Goal: Task Accomplishment & Management: Manage account settings

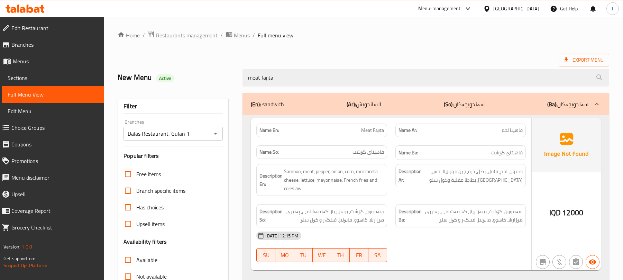
scroll to position [89, 0]
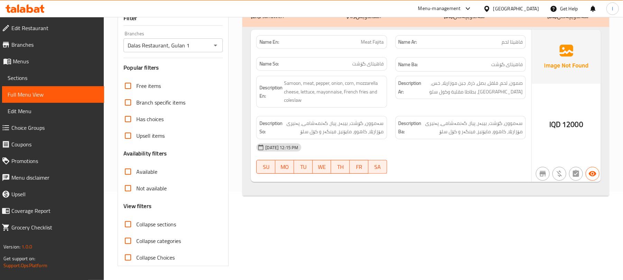
click at [24, 4] on div at bounding box center [25, 9] width 50 height 14
click at [28, 10] on icon at bounding box center [30, 8] width 7 height 8
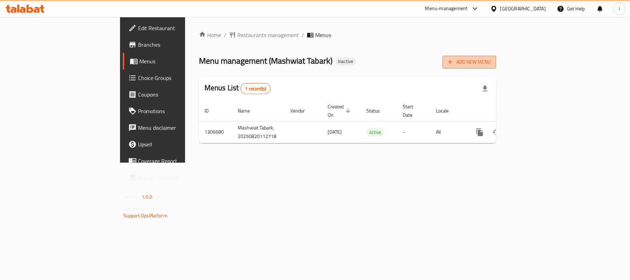
click at [490, 64] on span "Add New Menu" at bounding box center [469, 62] width 43 height 9
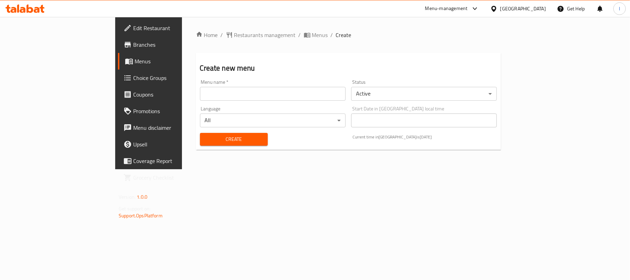
click at [200, 86] on div "Menu name   * Menu name *" at bounding box center [273, 90] width 146 height 21
click at [200, 95] on input "text" at bounding box center [273, 94] width 146 height 14
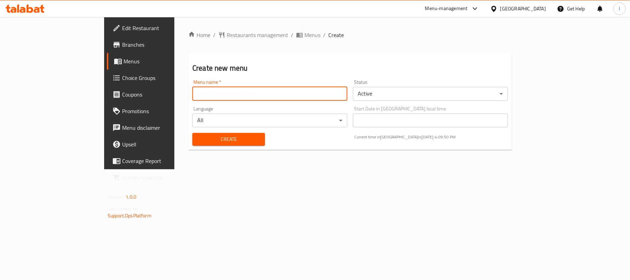
type input "Lavan"
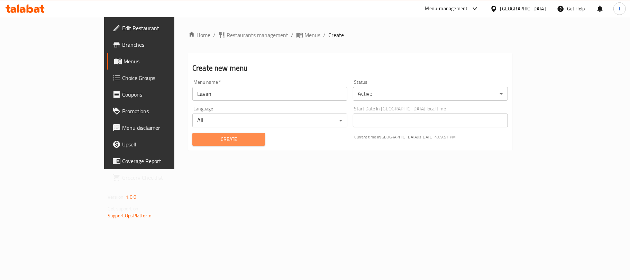
click at [204, 142] on span "Create" at bounding box center [229, 139] width 62 height 9
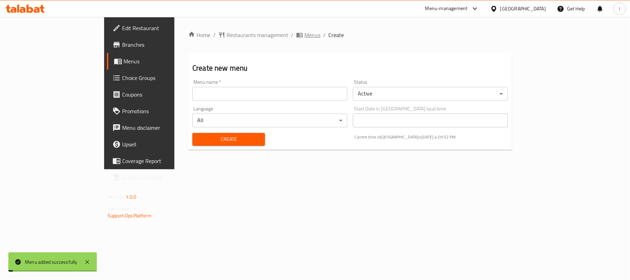
click at [304, 36] on span "Menus" at bounding box center [312, 35] width 16 height 8
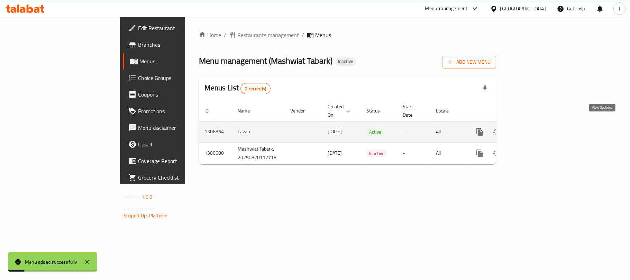
click at [538, 123] on link "enhanced table" at bounding box center [529, 131] width 17 height 17
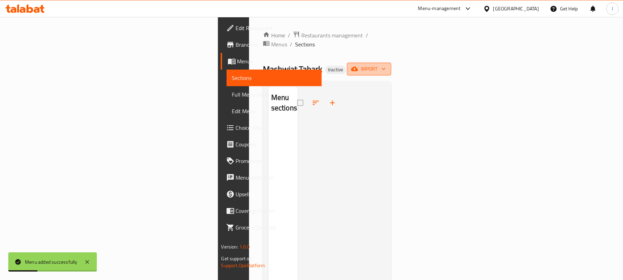
click at [385, 65] on span "import" at bounding box center [368, 69] width 33 height 9
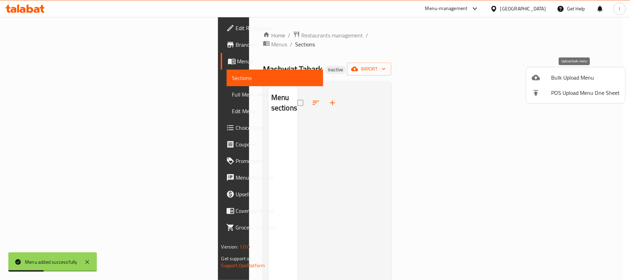
click at [557, 77] on span "Bulk Upload Menu" at bounding box center [585, 77] width 68 height 8
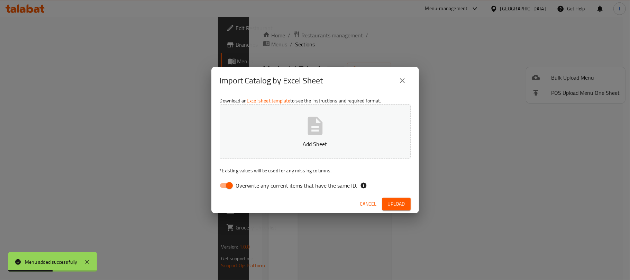
click at [222, 186] on input "Overwrite any current items that have the same ID." at bounding box center [229, 185] width 39 height 13
checkbox input "false"
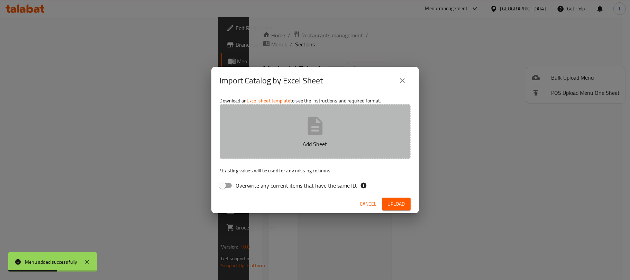
click at [319, 125] on icon "button" at bounding box center [314, 126] width 15 height 18
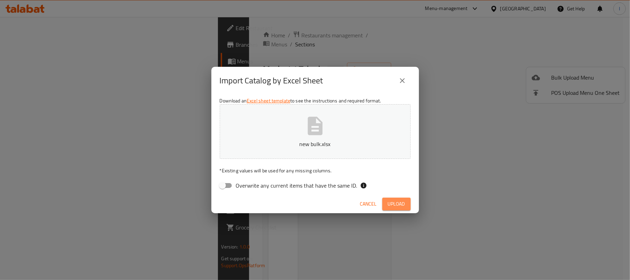
drag, startPoint x: 396, startPoint y: 202, endPoint x: 385, endPoint y: 225, distance: 25.2
click at [396, 203] on span "Upload" at bounding box center [396, 203] width 17 height 9
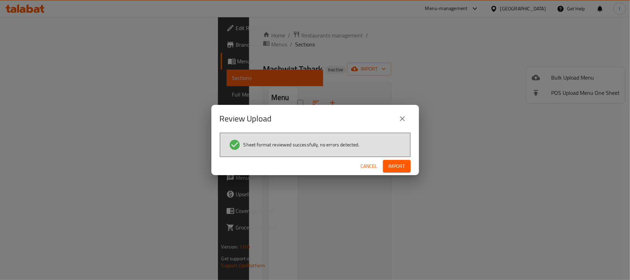
click at [407, 165] on button "Import" at bounding box center [397, 166] width 28 height 13
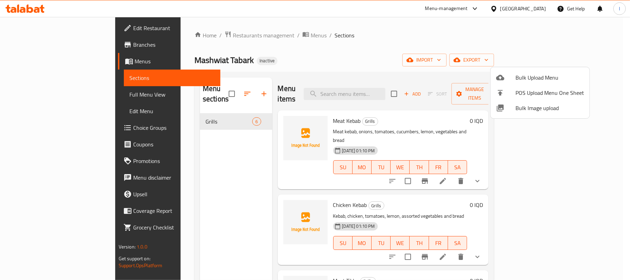
click at [340, 40] on div at bounding box center [315, 140] width 630 height 280
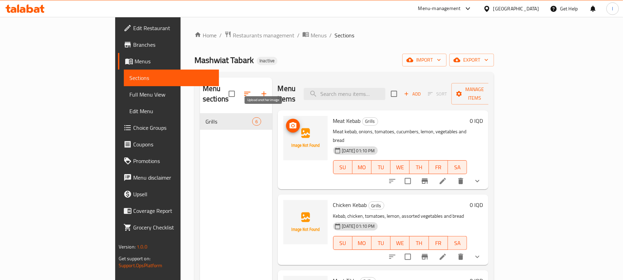
click at [289, 122] on icon "upload picture" at bounding box center [292, 125] width 7 height 6
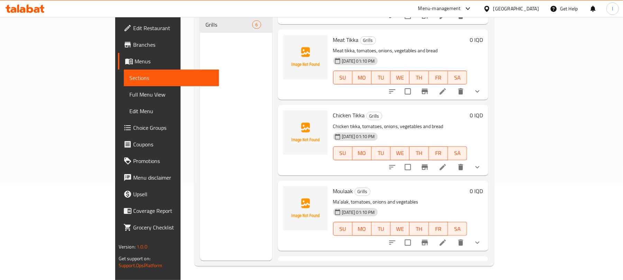
scroll to position [190, 0]
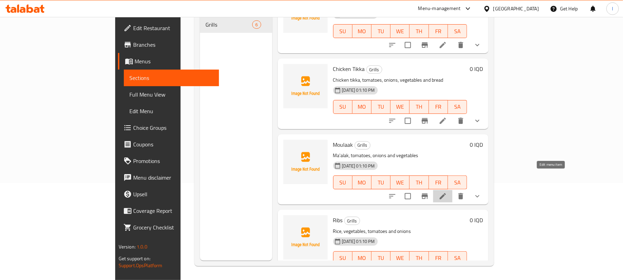
click at [447, 192] on icon at bounding box center [442, 196] width 8 height 8
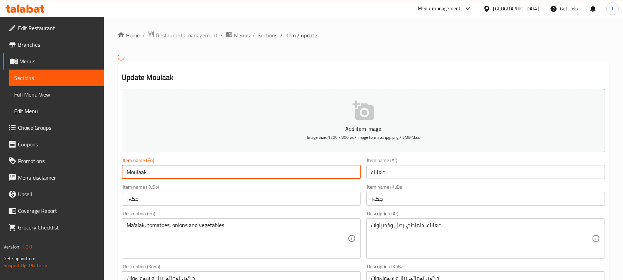
drag, startPoint x: 156, startPoint y: 175, endPoint x: 103, endPoint y: 155, distance: 56.8
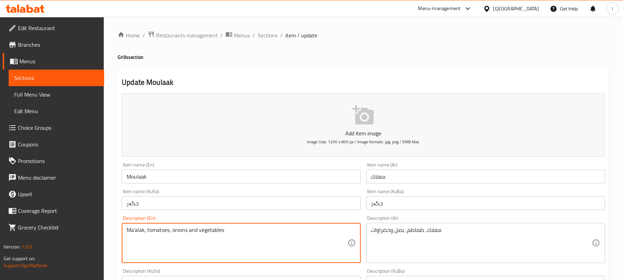
drag, startPoint x: 143, startPoint y: 229, endPoint x: 125, endPoint y: 229, distance: 18.0
paste textarea "oula"
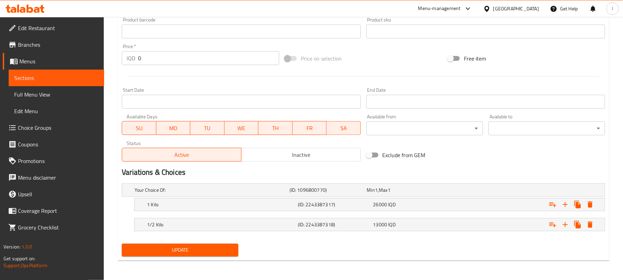
type textarea "Moulaak, tomatoes, onions and vegetables"
click at [168, 244] on button "Update" at bounding box center [180, 249] width 117 height 13
click at [122, 243] on button "Update" at bounding box center [180, 249] width 117 height 13
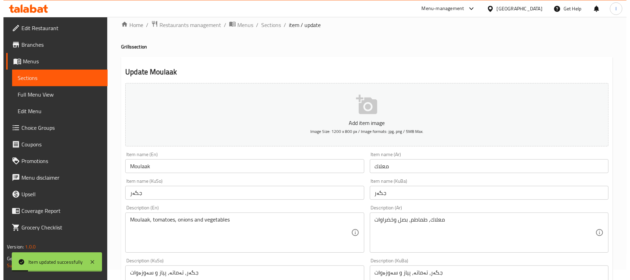
scroll to position [0, 0]
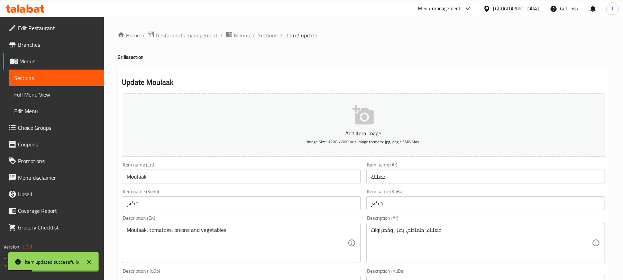
click at [270, 37] on span "Sections" at bounding box center [268, 35] width 20 height 8
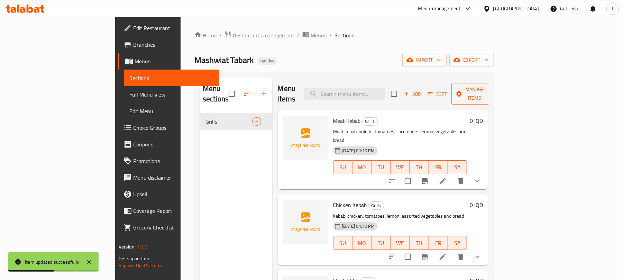
click at [492, 92] on span "Manage items" at bounding box center [474, 93] width 35 height 17
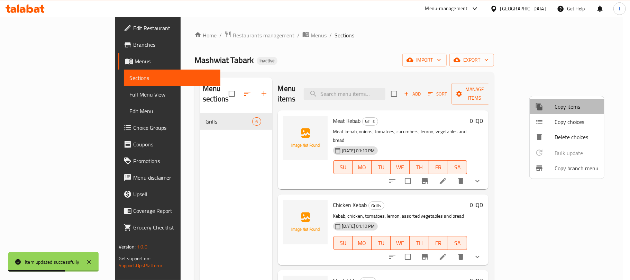
click at [571, 105] on span "Copy items" at bounding box center [576, 106] width 44 height 8
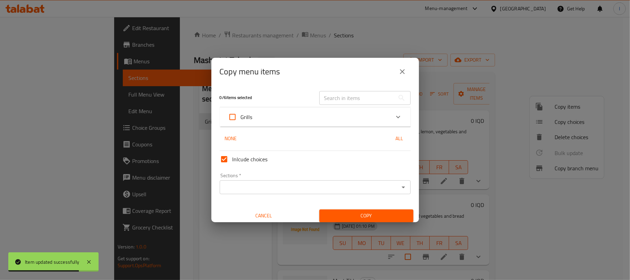
click at [333, 113] on div "Grills" at bounding box center [309, 117] width 162 height 17
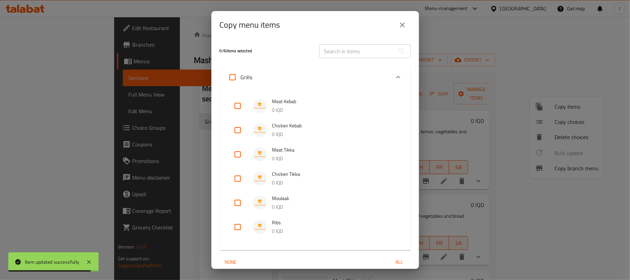
click at [237, 109] on input "checkbox" at bounding box center [237, 105] width 17 height 17
checkbox input "true"
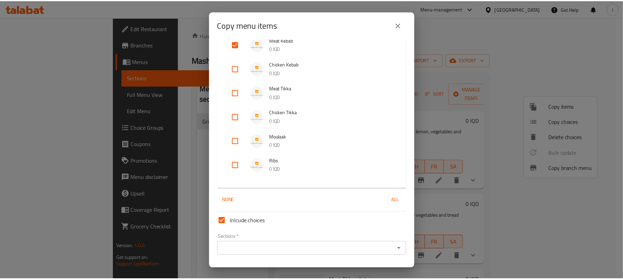
scroll to position [81, 0]
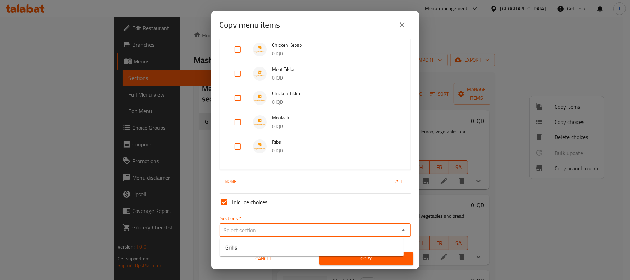
click at [268, 226] on input "Sections   *" at bounding box center [309, 230] width 175 height 10
click at [248, 248] on li "Grills" at bounding box center [312, 247] width 184 height 12
type input "Grills"
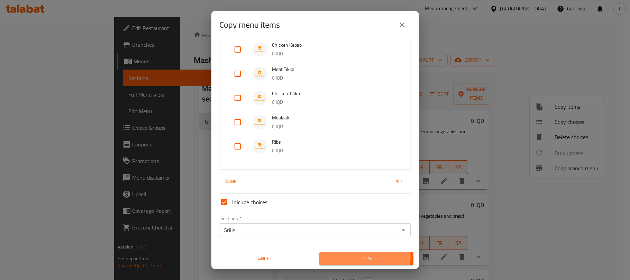
click at [326, 255] on span "Copy" at bounding box center [366, 258] width 83 height 9
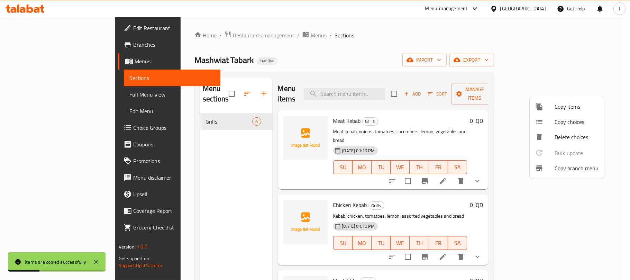
drag, startPoint x: 419, startPoint y: 60, endPoint x: 425, endPoint y: 63, distance: 6.5
click at [421, 60] on div at bounding box center [315, 140] width 630 height 280
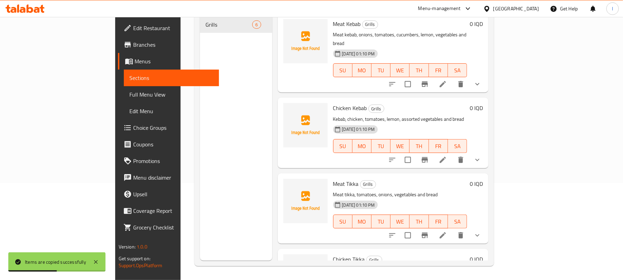
scroll to position [0, 0]
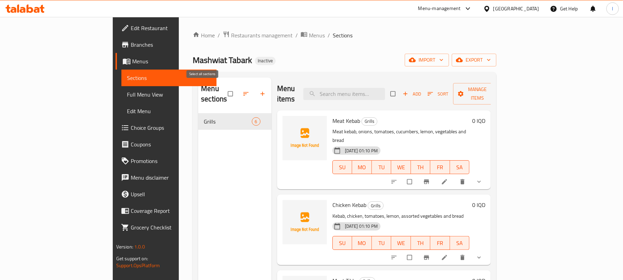
click at [224, 91] on input "checkbox" at bounding box center [231, 93] width 15 height 13
checkbox input "true"
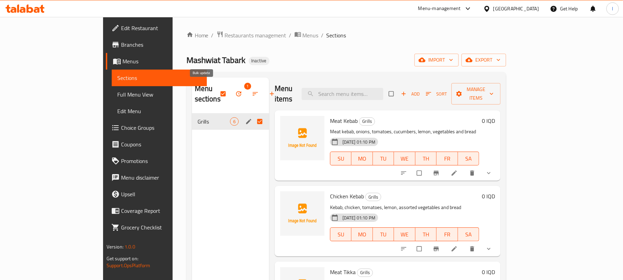
click at [235, 92] on span "button" at bounding box center [239, 93] width 8 height 7
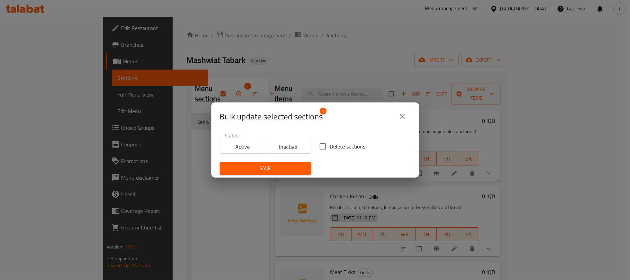
click at [318, 149] on input "Delete sections" at bounding box center [322, 146] width 15 height 15
checkbox input "true"
click at [259, 170] on span "Save" at bounding box center [265, 168] width 80 height 9
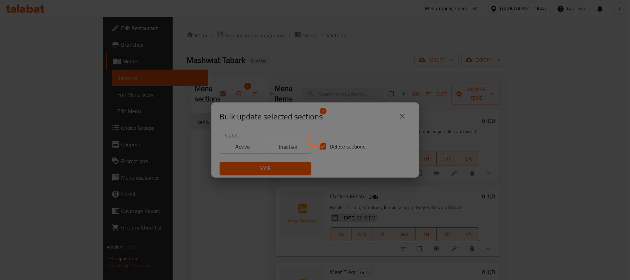
checkbox input "false"
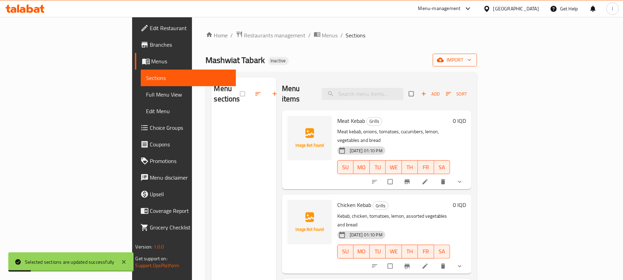
click at [477, 55] on div "Mashwiat Tabark Inactive import" at bounding box center [341, 60] width 271 height 13
click at [477, 54] on button "import" at bounding box center [454, 60] width 44 height 13
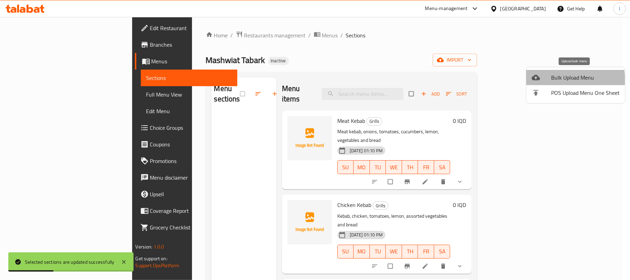
click at [567, 79] on span "Bulk Upload Menu" at bounding box center [585, 77] width 68 height 8
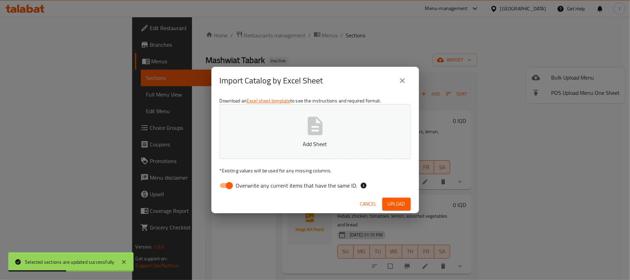
click at [219, 187] on input "Overwrite any current items that have the same ID." at bounding box center [229, 185] width 39 height 13
checkbox input "false"
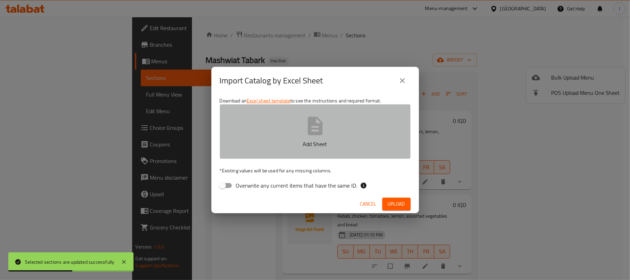
click at [353, 132] on button "Add Sheet" at bounding box center [315, 131] width 191 height 55
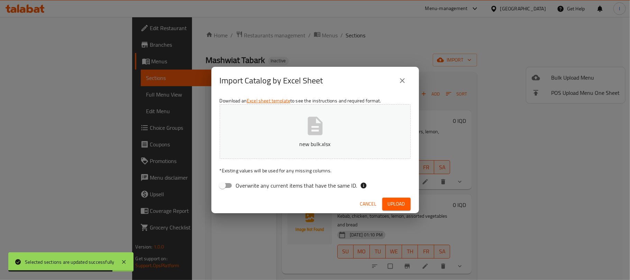
click at [398, 201] on span "Upload" at bounding box center [396, 203] width 17 height 9
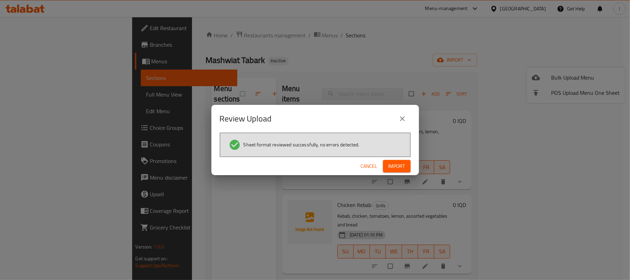
click at [383, 164] on button "Import" at bounding box center [397, 166] width 28 height 13
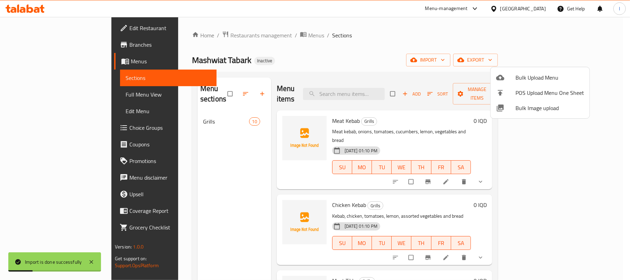
click at [387, 47] on div at bounding box center [315, 140] width 630 height 280
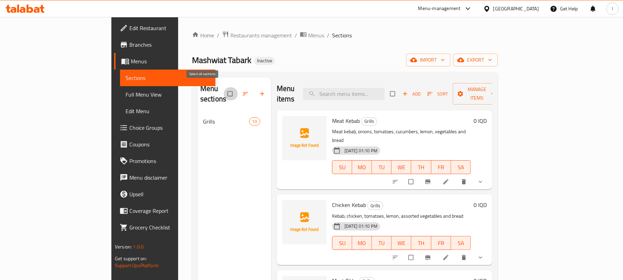
click at [223, 91] on input "checkbox" at bounding box center [230, 93] width 15 height 13
checkbox input "true"
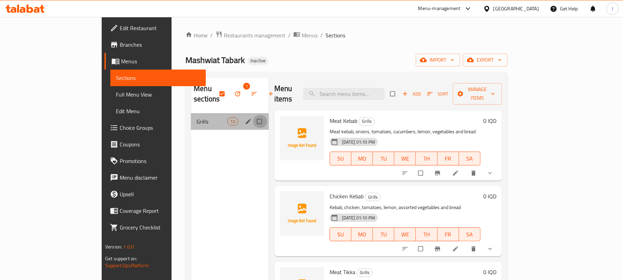
click at [253, 115] on input "Menu sections" at bounding box center [260, 121] width 15 height 13
checkbox input "true"
checkbox input "false"
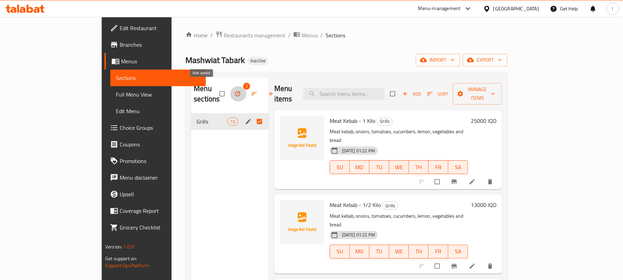
click at [234, 92] on icon "button" at bounding box center [237, 93] width 7 height 7
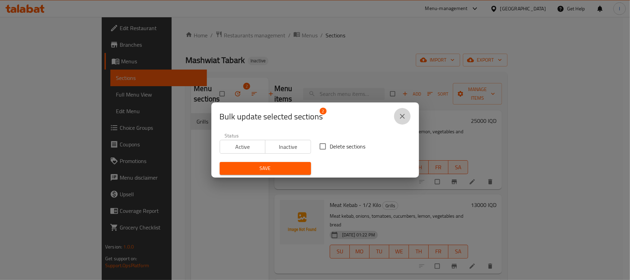
click at [403, 118] on icon "close" at bounding box center [402, 116] width 8 height 8
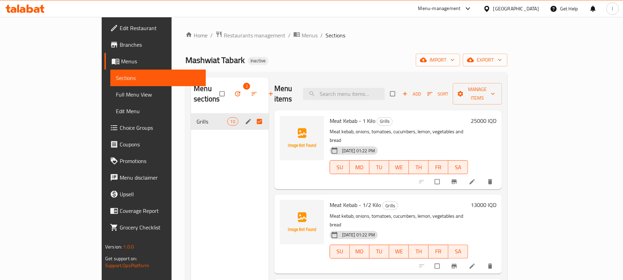
click at [253, 115] on input "Menu sections" at bounding box center [260, 121] width 15 height 13
checkbox input "false"
checkbox input "true"
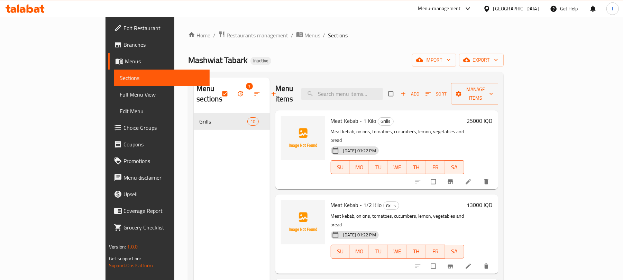
drag, startPoint x: 368, startPoint y: 71, endPoint x: 373, endPoint y: 64, distance: 8.4
click at [368, 71] on div "Home / Restaurants management / Menus / Sections Mashwiat Tabark Inactive impor…" at bounding box center [345, 197] width 315 height 332
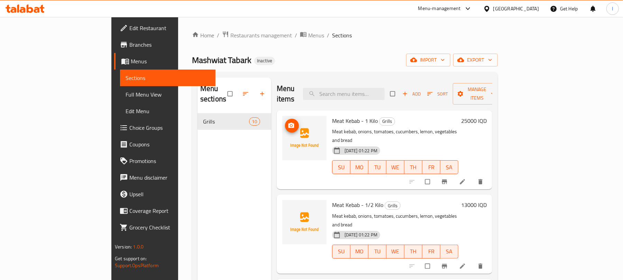
click at [282, 116] on img at bounding box center [304, 138] width 44 height 44
click at [288, 122] on icon "upload picture" at bounding box center [291, 125] width 7 height 7
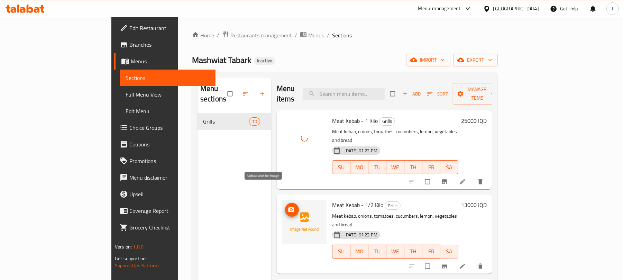
click at [288, 207] on icon "upload picture" at bounding box center [291, 209] width 6 height 5
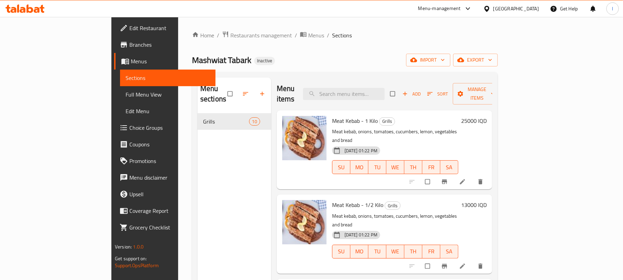
scroll to position [169, 0]
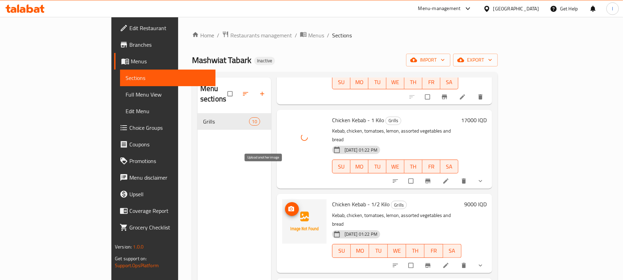
click at [285, 202] on button "upload picture" at bounding box center [292, 209] width 14 height 14
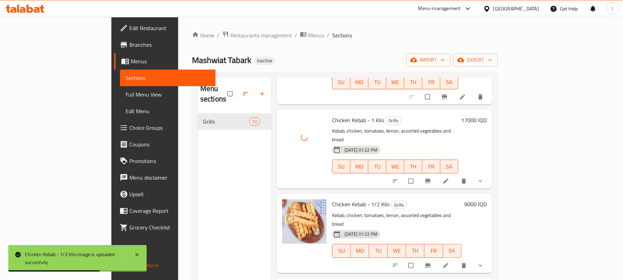
scroll to position [338, 0]
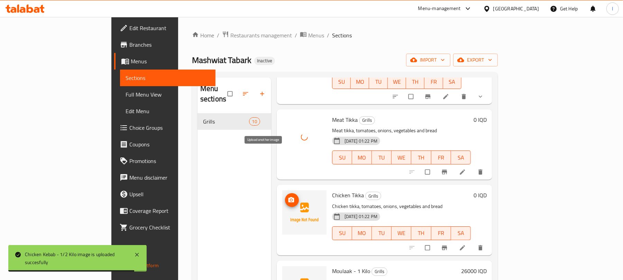
click at [288, 197] on icon "upload picture" at bounding box center [291, 199] width 6 height 5
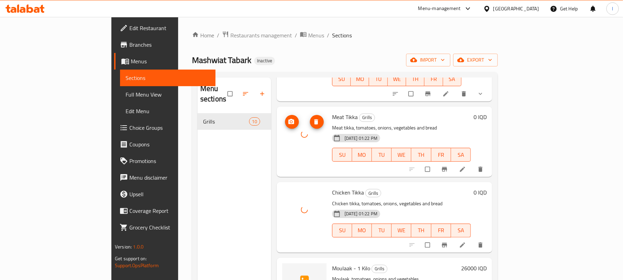
scroll to position [324, 0]
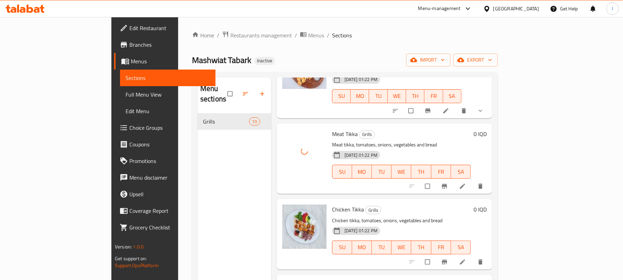
scroll to position [493, 0]
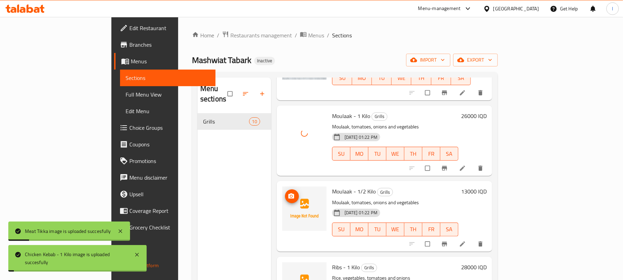
click at [290, 195] on circle "upload picture" at bounding box center [291, 196] width 2 height 2
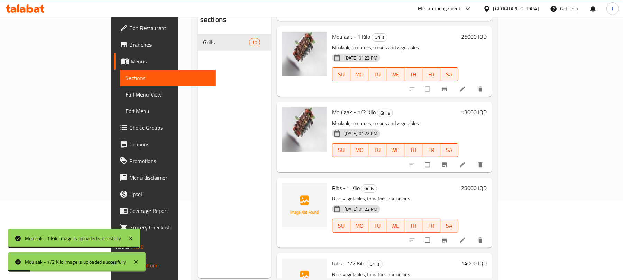
scroll to position [97, 0]
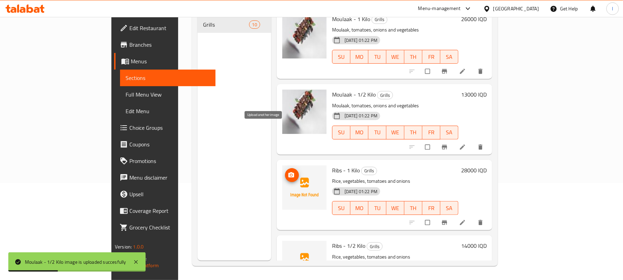
click at [288, 172] on icon "upload picture" at bounding box center [291, 174] width 6 height 5
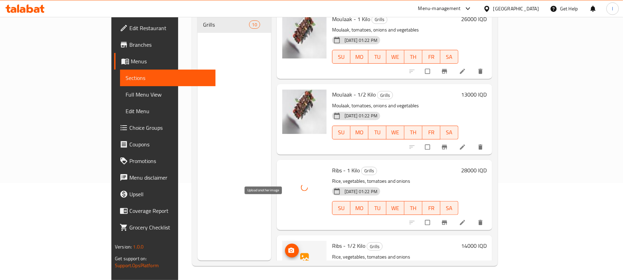
click at [285, 247] on span "upload picture" at bounding box center [292, 250] width 14 height 7
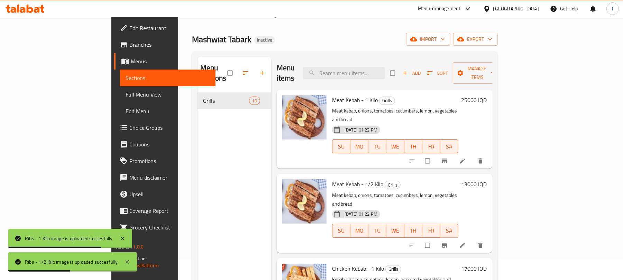
scroll to position [0, 0]
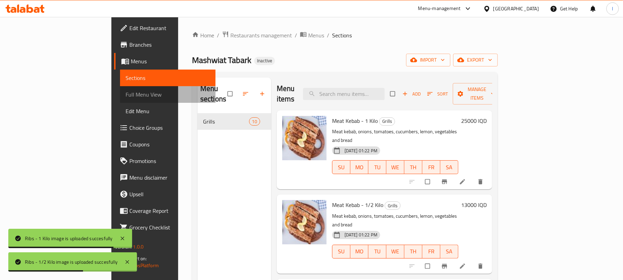
click at [125, 97] on span "Full Menu View" at bounding box center [167, 94] width 84 height 8
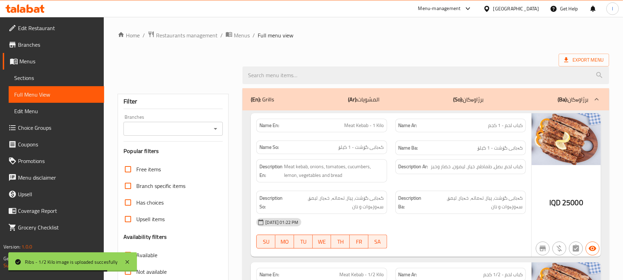
click at [215, 128] on icon "Open" at bounding box center [215, 128] width 8 height 8
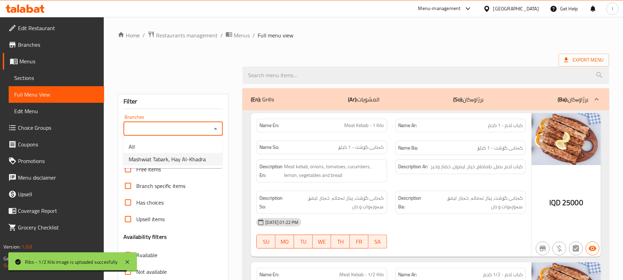
click at [192, 157] on span "Mashwiat Tabark, Hay Al-Khadra" at bounding box center [167, 159] width 77 height 8
type input "Mashwiat Tabark, Hay Al-Khadra"
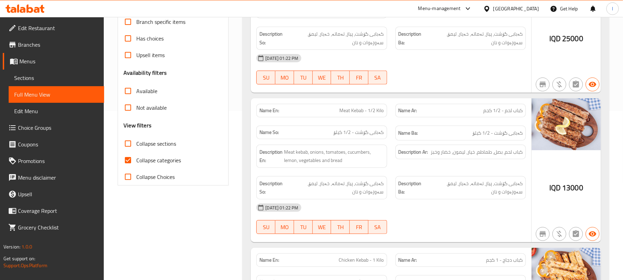
scroll to position [169, 0]
click at [133, 154] on input "Collapse categories" at bounding box center [128, 159] width 17 height 17
checkbox input "false"
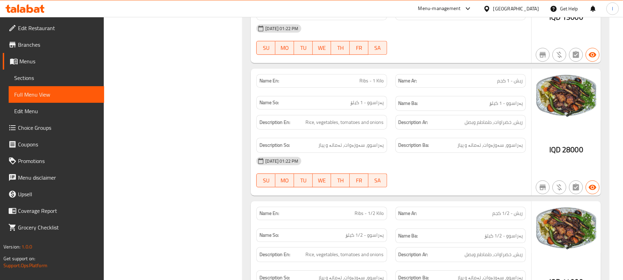
scroll to position [1451, 0]
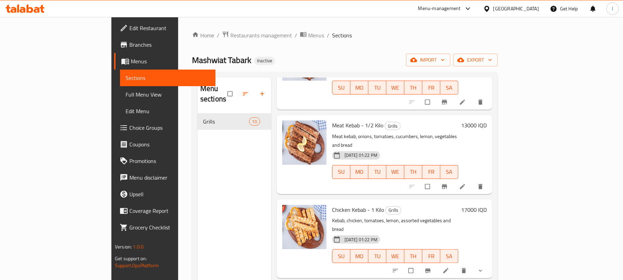
scroll to position [127, 0]
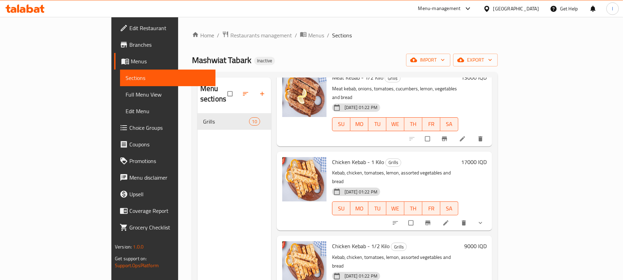
click at [448, 220] on icon at bounding box center [445, 222] width 5 height 5
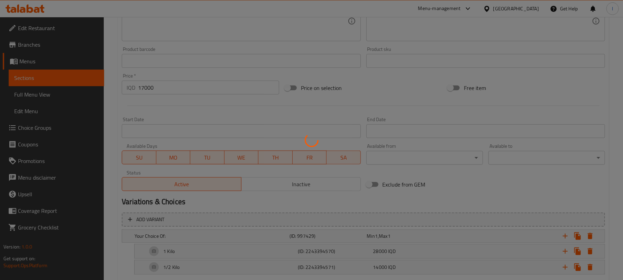
scroll to position [318, 0]
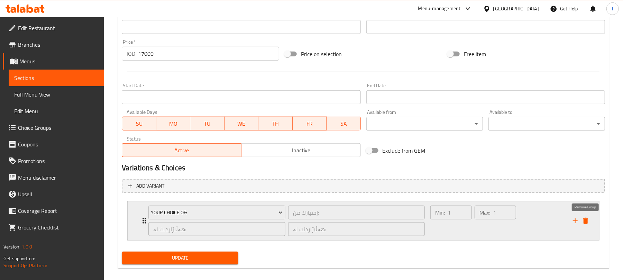
click at [586, 223] on icon "delete" at bounding box center [585, 220] width 5 height 6
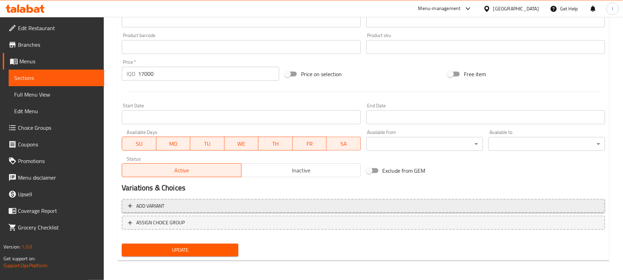
scroll to position [298, 0]
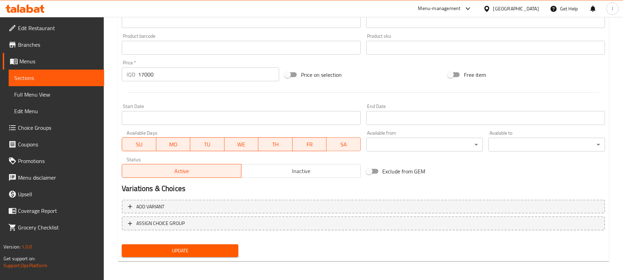
click at [176, 255] on button "Update" at bounding box center [180, 250] width 117 height 13
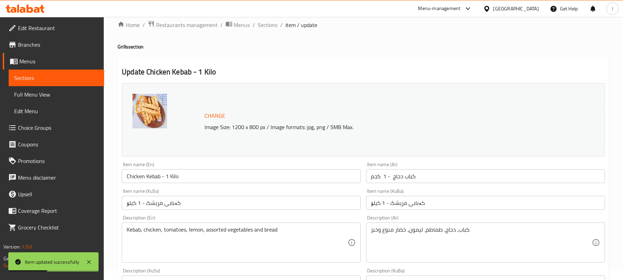
scroll to position [0, 0]
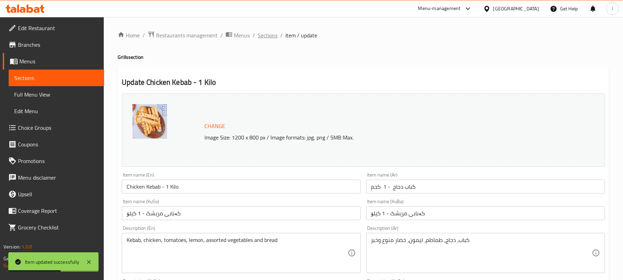
click at [261, 36] on span "Sections" at bounding box center [268, 35] width 20 height 8
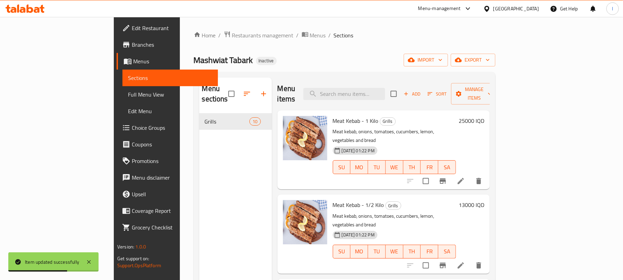
scroll to position [169, 0]
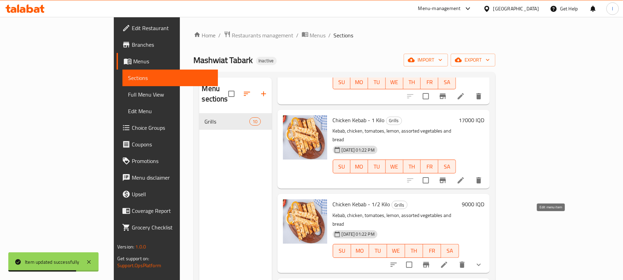
click at [448, 260] on icon at bounding box center [444, 264] width 8 height 8
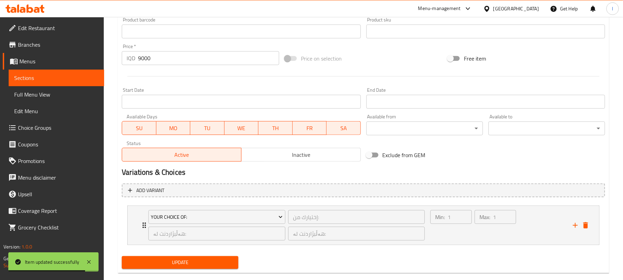
scroll to position [327, 0]
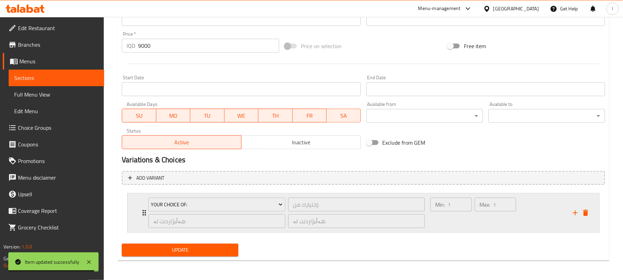
click at [583, 216] on button "delete" at bounding box center [585, 212] width 10 height 10
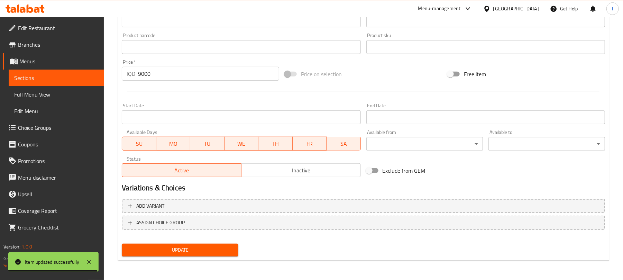
scroll to position [298, 0]
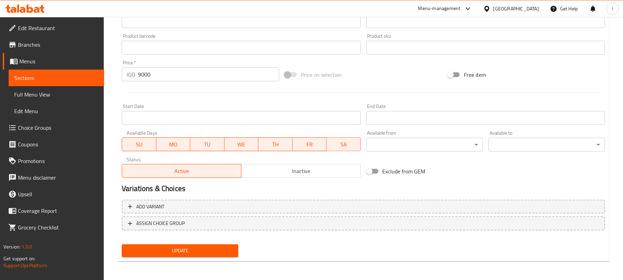
click at [219, 249] on span "Update" at bounding box center [179, 250] width 105 height 9
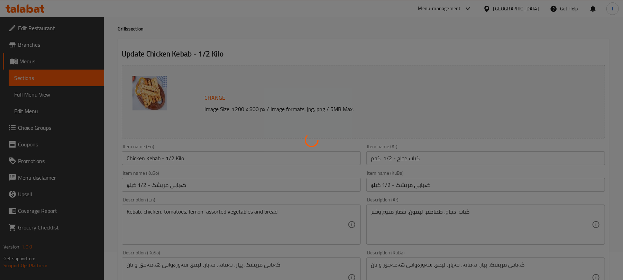
scroll to position [0, 0]
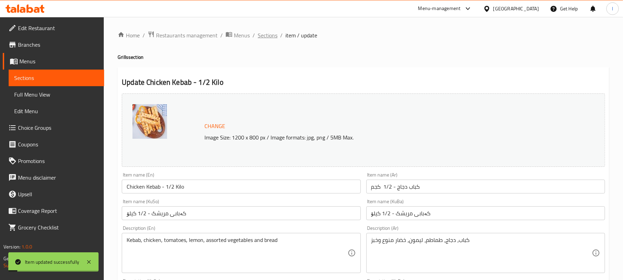
click at [264, 37] on span "Sections" at bounding box center [268, 35] width 20 height 8
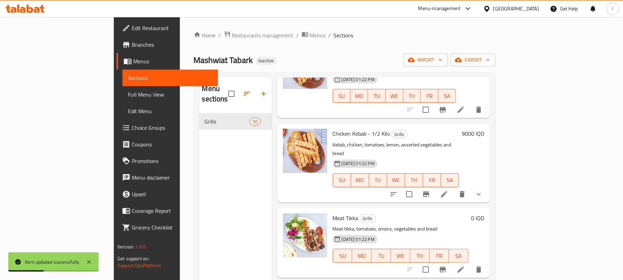
scroll to position [248, 0]
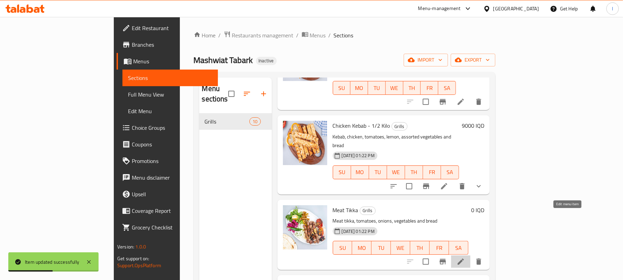
click at [465, 257] on icon at bounding box center [460, 261] width 8 height 8
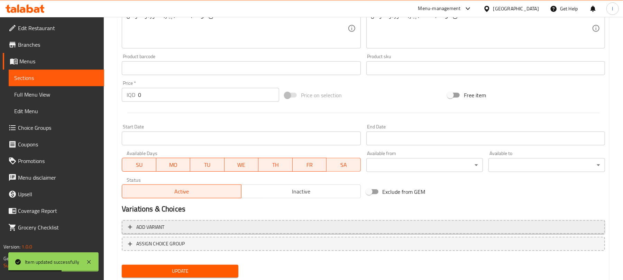
scroll to position [298, 0]
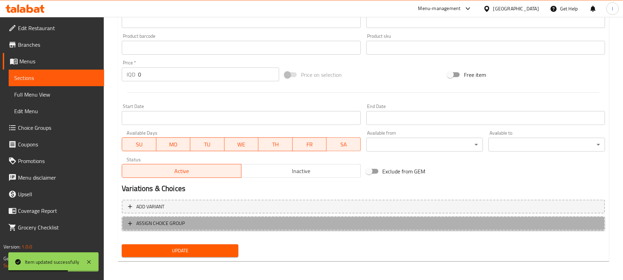
click at [228, 220] on span "ASSIGN CHOICE GROUP" at bounding box center [363, 223] width 471 height 9
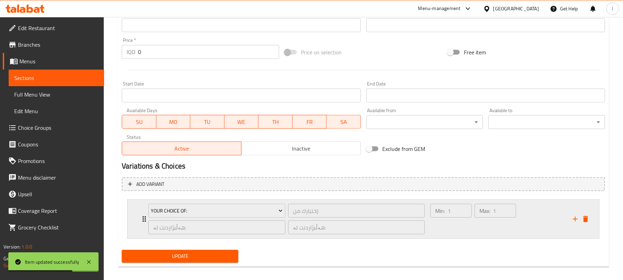
scroll to position [327, 0]
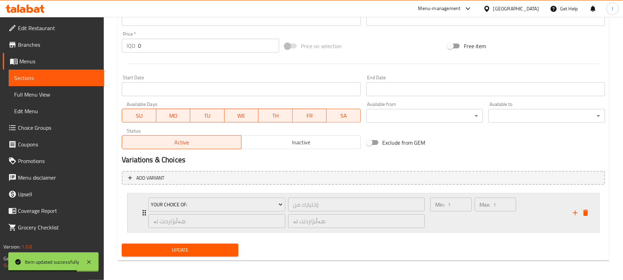
click at [436, 222] on div "Min: 1 ​" at bounding box center [451, 212] width 44 height 33
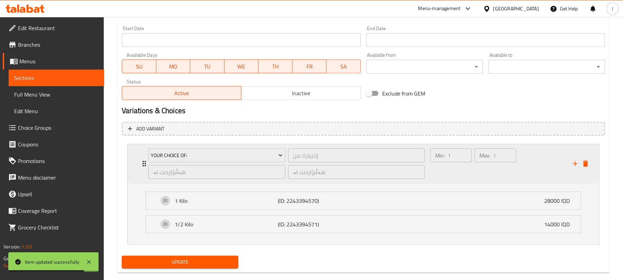
scroll to position [389, 0]
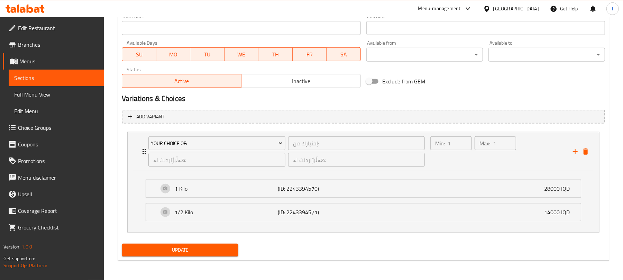
click at [213, 249] on span "Update" at bounding box center [179, 249] width 105 height 9
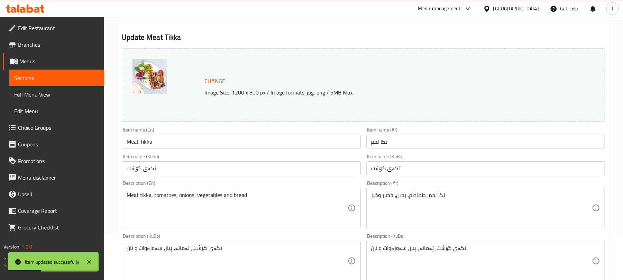
scroll to position [0, 0]
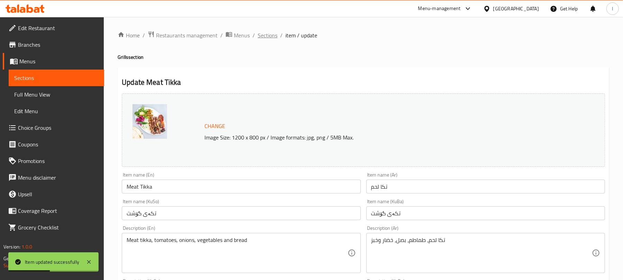
click at [266, 38] on span "Sections" at bounding box center [268, 35] width 20 height 8
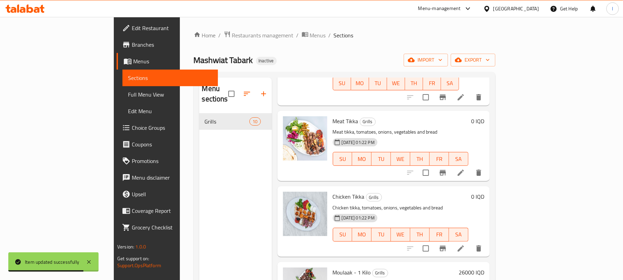
scroll to position [338, 0]
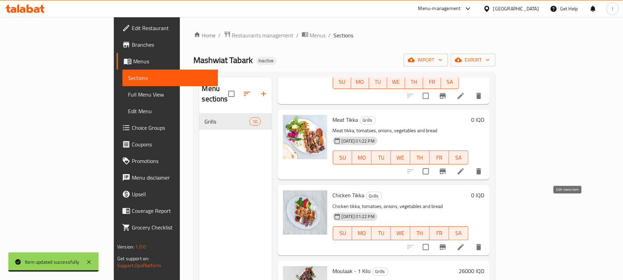
click at [464, 244] on icon at bounding box center [460, 247] width 6 height 6
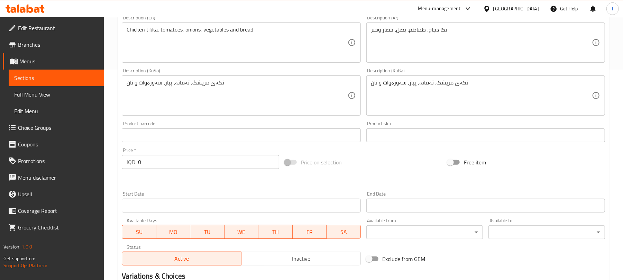
scroll to position [298, 0]
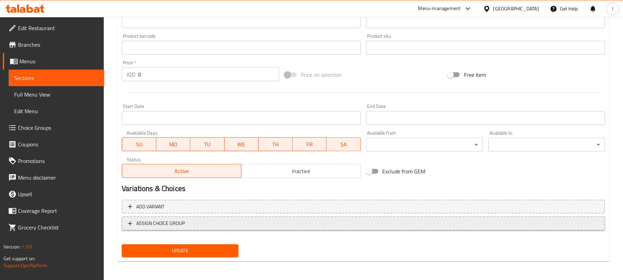
click at [279, 221] on span "ASSIGN CHOICE GROUP" at bounding box center [363, 223] width 471 height 9
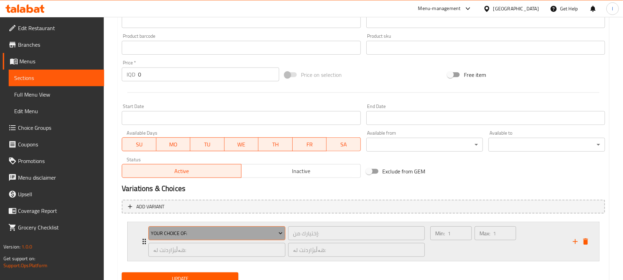
click at [227, 230] on span "Your Choice Of:" at bounding box center [217, 233] width 132 height 9
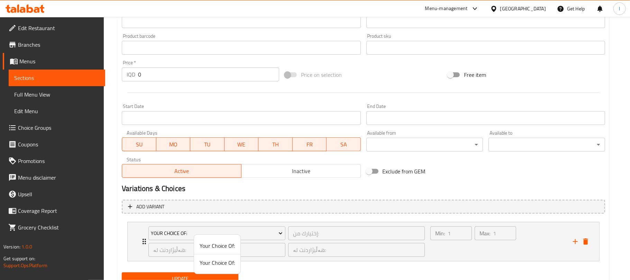
click at [227, 262] on span "Your Choice Of:" at bounding box center [216, 262] width 35 height 8
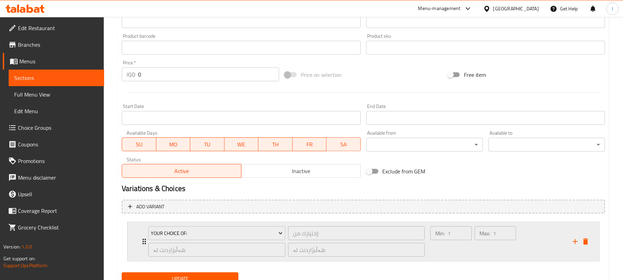
click at [453, 254] on div "Min: 1 ​" at bounding box center [451, 241] width 44 height 33
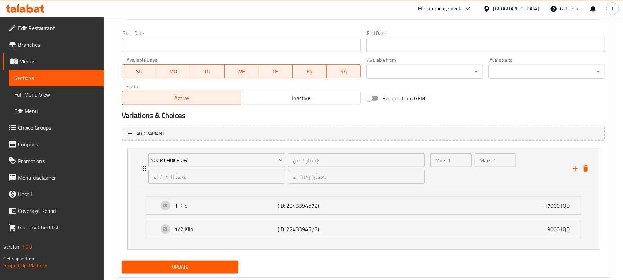
scroll to position [389, 0]
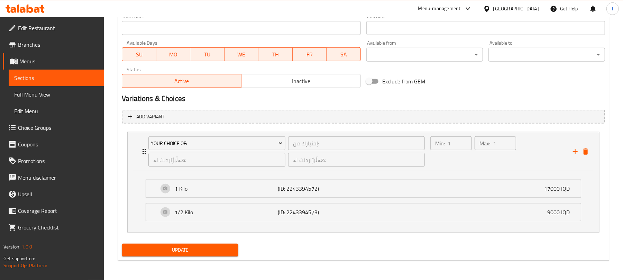
click at [196, 243] on button "Update" at bounding box center [180, 249] width 117 height 13
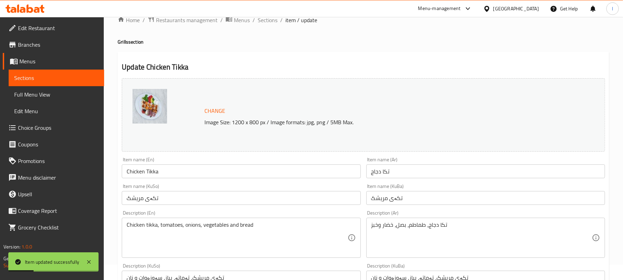
scroll to position [0, 0]
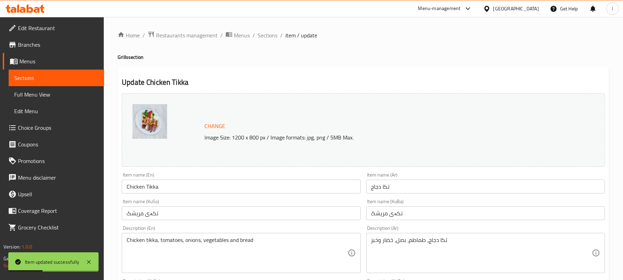
click at [267, 32] on span "Sections" at bounding box center [268, 35] width 20 height 8
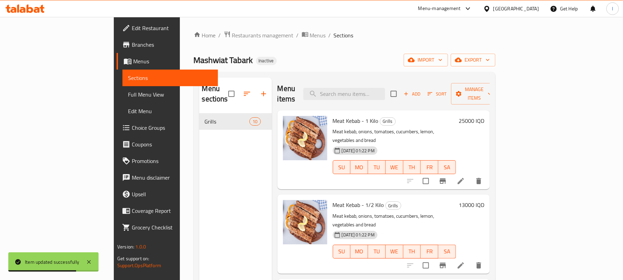
scroll to position [169, 0]
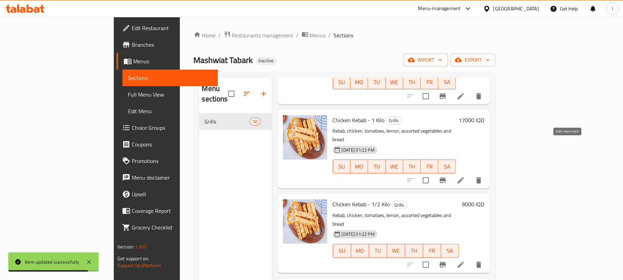
click at [465, 176] on icon at bounding box center [460, 180] width 8 height 8
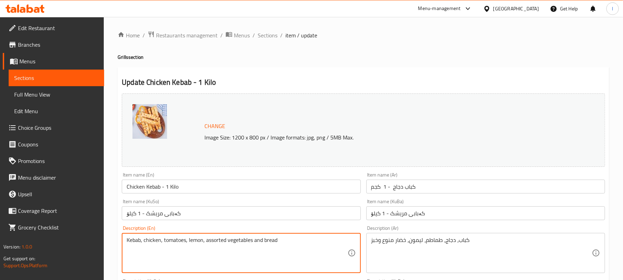
drag, startPoint x: 143, startPoint y: 244, endPoint x: 161, endPoint y: 242, distance: 17.8
click at [127, 241] on textarea "Kebab, tomatoes, lemon, assorted vegetables and bread" at bounding box center [237, 252] width 221 height 33
paste textarea "chicken"
click at [131, 239] on textarea "chicken Kebab, tomatoes, lemon, assorted vegetables and bread" at bounding box center [237, 252] width 221 height 33
click at [129, 243] on textarea "chicken Kebab, tomatoes, lemon, assorted vegetables and bread" at bounding box center [237, 252] width 221 height 33
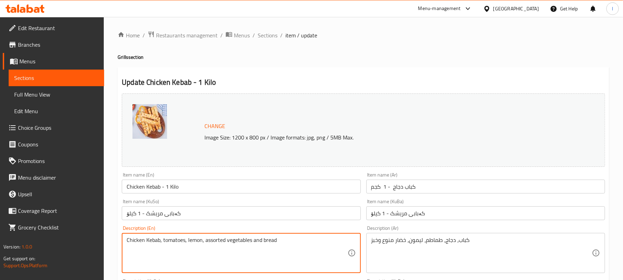
click at [148, 239] on textarea "Chicken Kebab, tomatoes, lemon, assorted vegetables and bread" at bounding box center [237, 252] width 221 height 33
type textarea "Chicken kebab, tomatoes, lemon, assorted vegetables and bread"
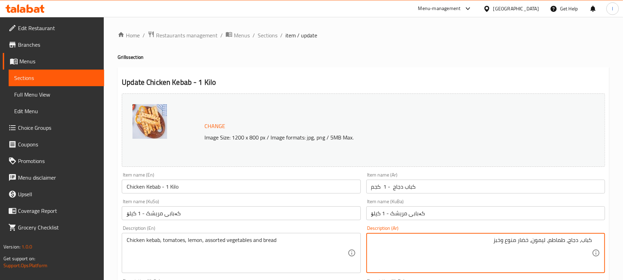
click at [580, 244] on textarea "كباب، دجاج، طماطم، ليمون، خضار منوع وخبز" at bounding box center [481, 252] width 221 height 33
click at [575, 244] on textarea "كباب دجاج، طماطم، ليمون، خضار منوع وخبز" at bounding box center [481, 252] width 221 height 33
type textarea "كباب دجاج، طماطم، ليمون، خضار منوع وخبز"
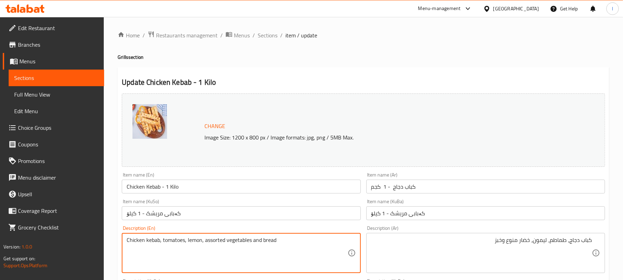
click at [295, 249] on textarea "Chicken kebab, tomatoes, lemon, assorted vegetables and bread" at bounding box center [237, 252] width 221 height 33
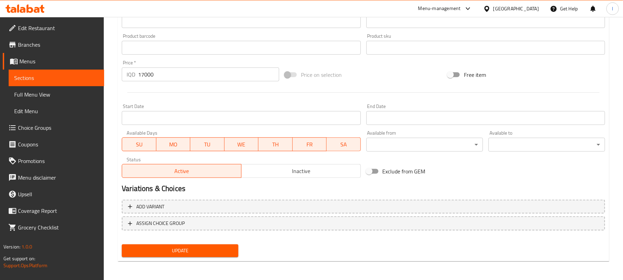
click at [216, 253] on span "Update" at bounding box center [179, 250] width 105 height 9
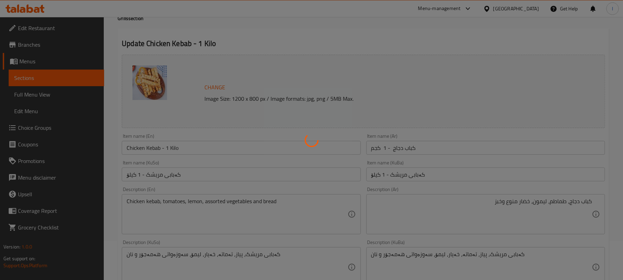
scroll to position [0, 0]
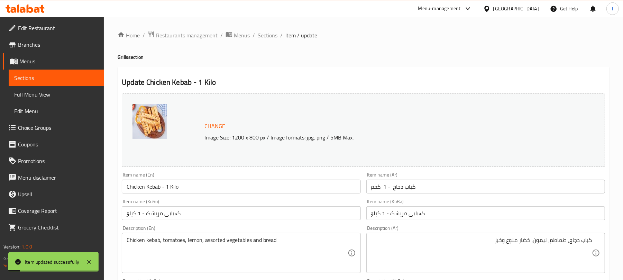
click at [269, 36] on span "Sections" at bounding box center [268, 35] width 20 height 8
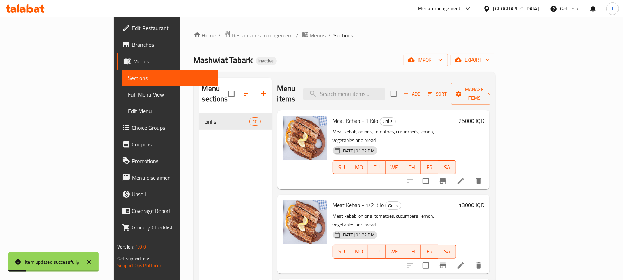
scroll to position [169, 0]
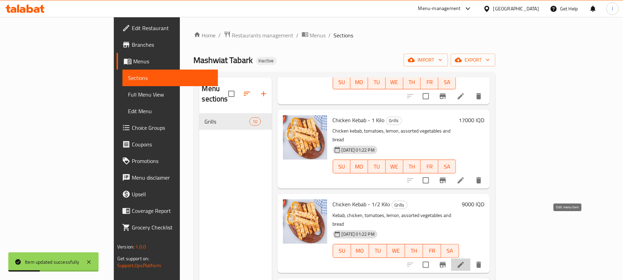
click at [465, 260] on icon at bounding box center [460, 264] width 8 height 8
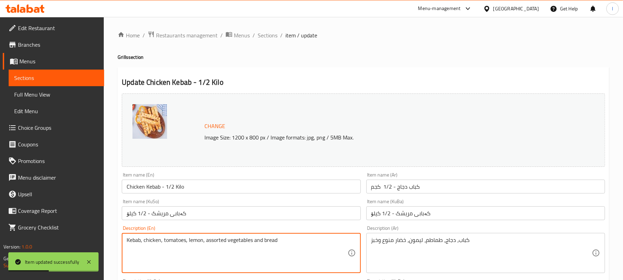
click at [225, 241] on textarea "Kebab, chicken, tomatoes, lemon, assorted vegetables and bread" at bounding box center [237, 252] width 221 height 33
paste textarea "Chicken kebab"
type textarea "Chicken kebab, tomatoes, lemon, assorted vegetables and bread"
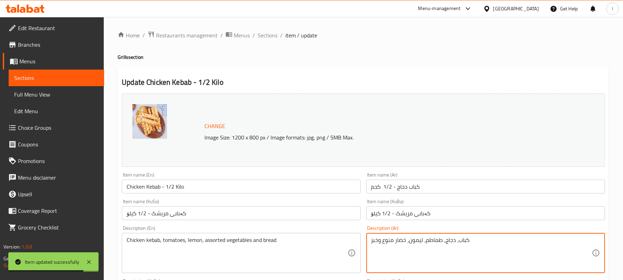
click at [395, 240] on textarea "كباب، دجاج، طماطم، ليمون، خضار منوع وخبز" at bounding box center [481, 252] width 221 height 33
paste textarea
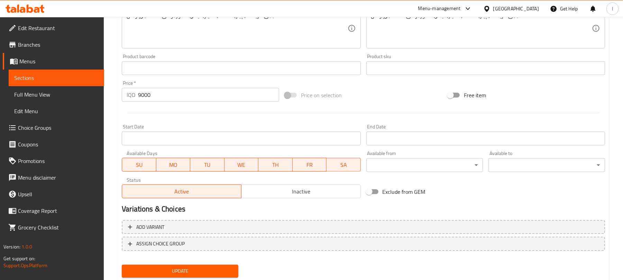
scroll to position [298, 0]
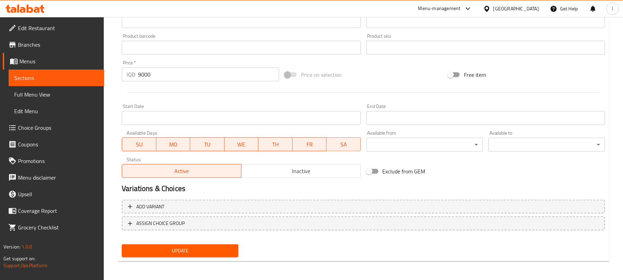
type textarea "كباب دجاج، طماطم، ليمون، خضار منوع وخبز"
click at [187, 251] on span "Update" at bounding box center [179, 250] width 105 height 9
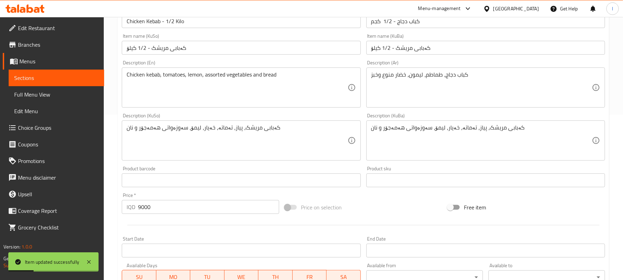
scroll to position [169, 0]
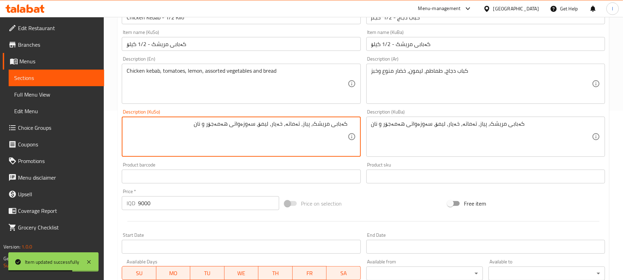
click at [301, 128] on textarea "کەبابی مریشک، پیاز، تەماتە، خەیار، لیمۆ، سەوزەواتی هەمەجۆر و نان" at bounding box center [237, 136] width 221 height 33
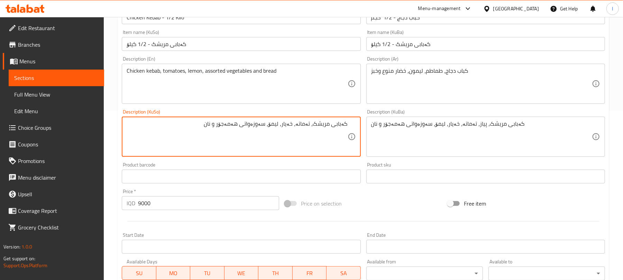
drag, startPoint x: 298, startPoint y: 128, endPoint x: 283, endPoint y: 128, distance: 14.5
click at [283, 128] on textarea "کەبابی مریشک، تەماتە، خەیار، لیمۆ، سەوزەواتی هەمەجۆر و نان" at bounding box center [237, 136] width 221 height 33
click at [259, 126] on textarea "کەبابی مریشک، تەماتە، لیمۆ، سەوزەواتی هەمەجۆر و نان" at bounding box center [237, 136] width 221 height 33
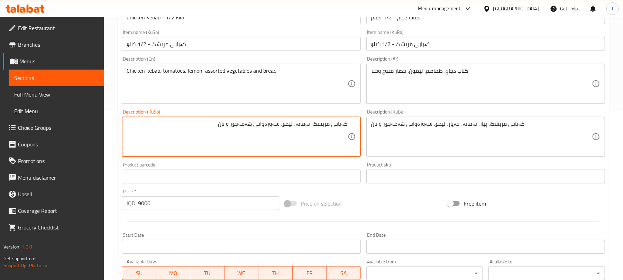
type textarea "کەبابی مریشک، تەماتە، لیمۆ، سەوزەواتی هەمەجۆر و نان"
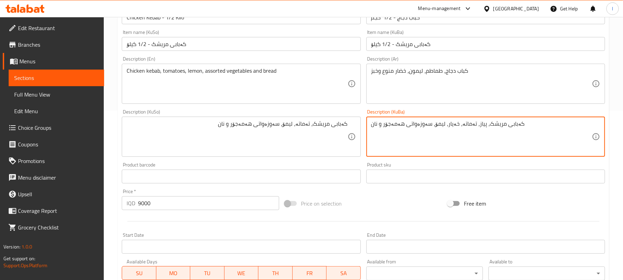
click at [396, 127] on textarea "کەبابی مریشک، پیاز، تەماتە، خەیار، لیمۆ، سەوزەواتی هەمەجۆر و نان" at bounding box center [481, 136] width 221 height 33
paste textarea "تەماتە"
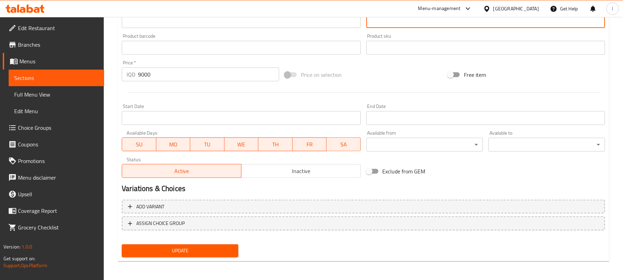
type textarea "کەبابی مریشک، تەماتە، لیمۆ، سەوزەواتی هەمەجۆر و نان"
click at [226, 249] on span "Update" at bounding box center [179, 250] width 105 height 9
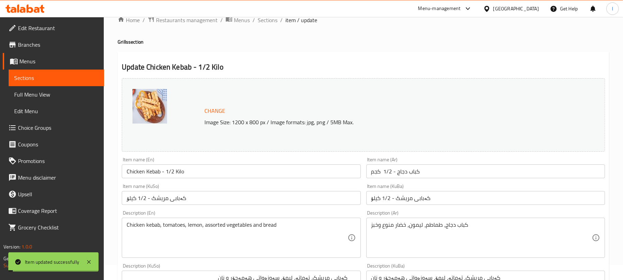
scroll to position [0, 0]
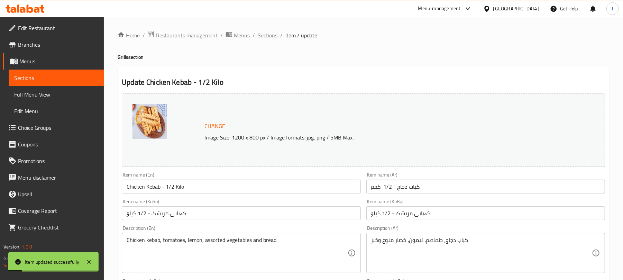
click at [272, 35] on span "Sections" at bounding box center [268, 35] width 20 height 8
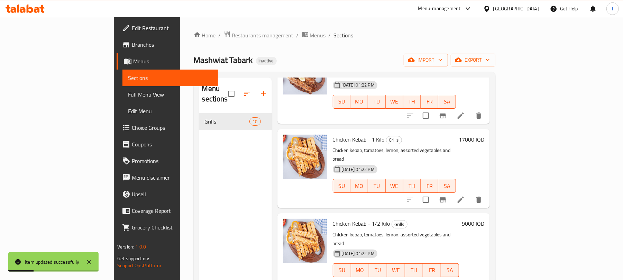
scroll to position [169, 0]
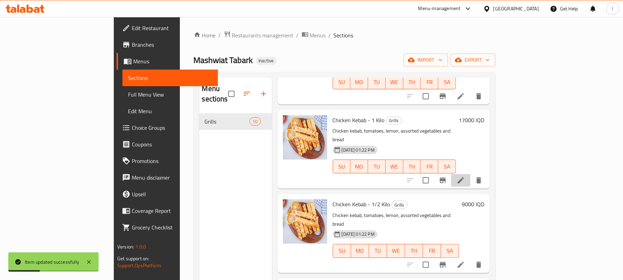
click at [470, 174] on li at bounding box center [460, 180] width 19 height 12
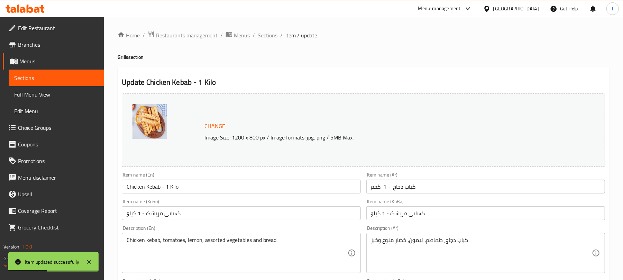
scroll to position [169, 0]
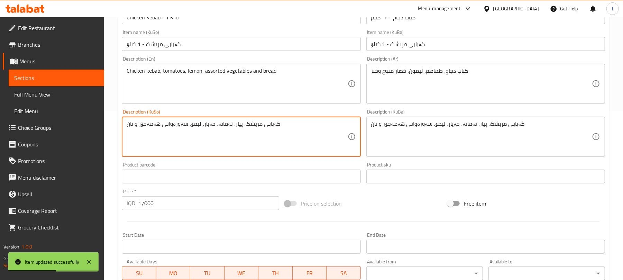
click at [239, 124] on textarea "کەبابی مریشک، پیاز، تەماتە، خەیار، لیمۆ، سەوزەواتی هەمەجۆر و نان" at bounding box center [237, 136] width 221 height 33
paste textarea "تەماتە"
type textarea "کەبابی مریشک، تەماتە، لیمۆ، سەوزەواتی هەمەجۆر و نان"
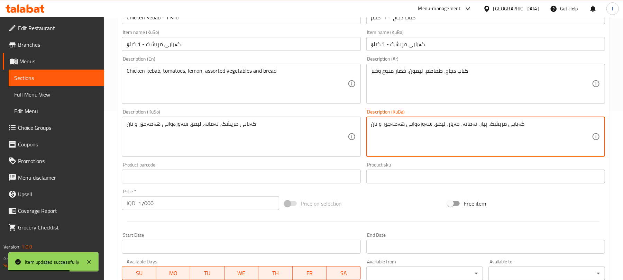
click at [429, 128] on textarea "کەبابی مریشک، پیاز، تەماتە، خەیار، لیمۆ، سەوزەواتی هەمەجۆر و نان" at bounding box center [481, 136] width 221 height 33
click at [428, 129] on textarea "کەبابی مریشک، پیاز، تەماتە، خەیار، لیمۆ، سەوزەواتی هەمەجۆر و نان" at bounding box center [481, 136] width 221 height 33
paste textarea "تەماتە"
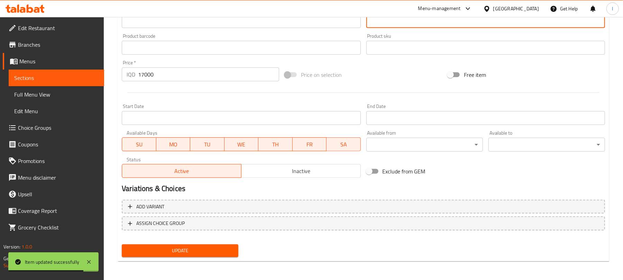
type textarea "کەبابی مریشک، تەماتە، لیمۆ، سەوزەواتی هەمەجۆر و نان"
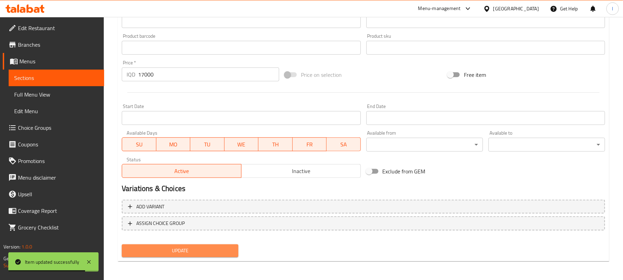
click at [218, 254] on button "Update" at bounding box center [180, 250] width 117 height 13
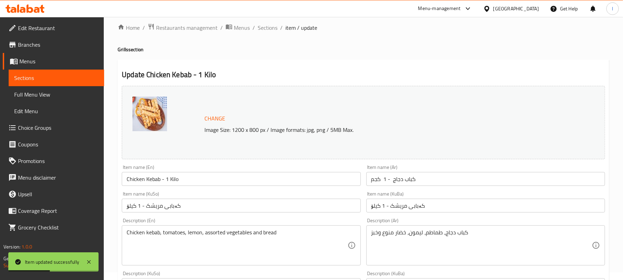
scroll to position [0, 0]
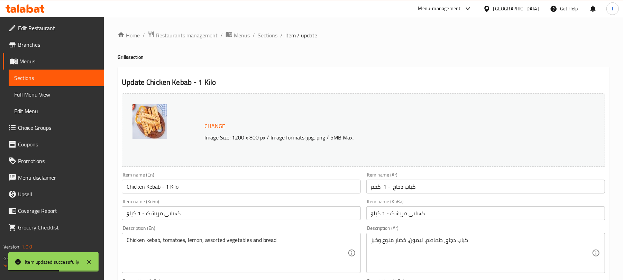
click at [277, 38] on ol "Home / Restaurants management / Menus / Sections / item / update" at bounding box center [363, 35] width 491 height 9
click at [269, 36] on span "Sections" at bounding box center [268, 35] width 20 height 8
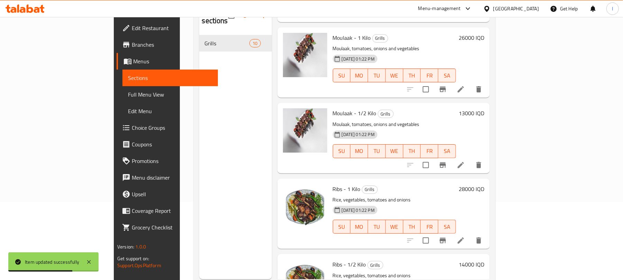
scroll to position [97, 0]
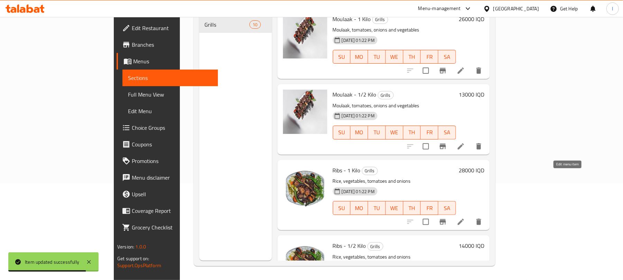
click at [465, 217] on icon at bounding box center [460, 221] width 8 height 8
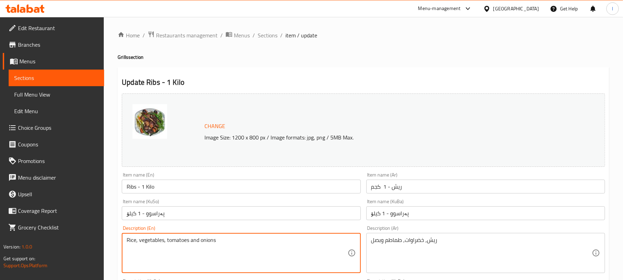
click at [136, 241] on textarea "Rice, vegetables, tomatoes and onions" at bounding box center [237, 252] width 221 height 33
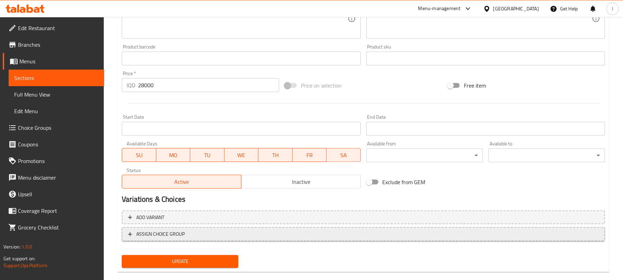
scroll to position [298, 0]
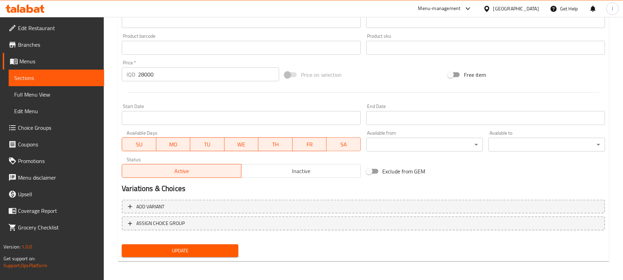
type textarea "Ribs, vegetables, tomatoes and onions"
click at [179, 248] on span "Update" at bounding box center [179, 250] width 105 height 9
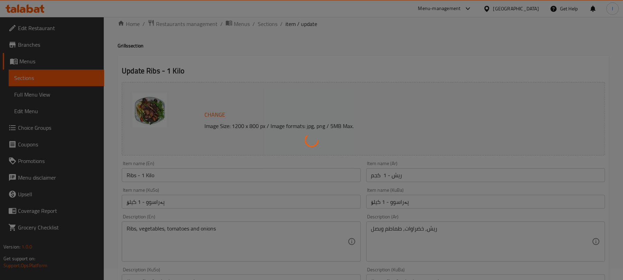
scroll to position [0, 0]
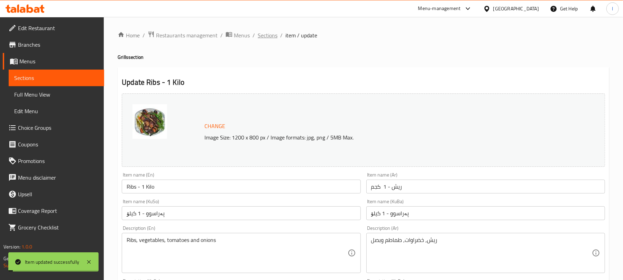
click at [263, 34] on span "Sections" at bounding box center [268, 35] width 20 height 8
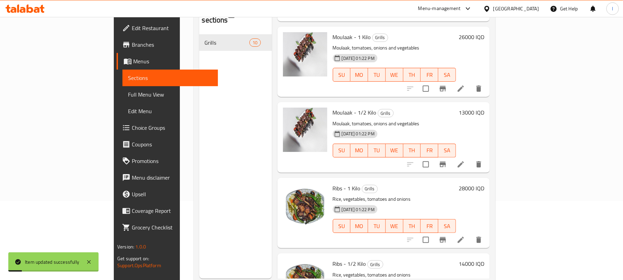
scroll to position [97, 0]
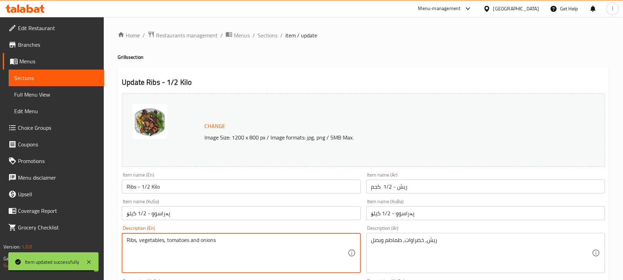
scroll to position [298, 0]
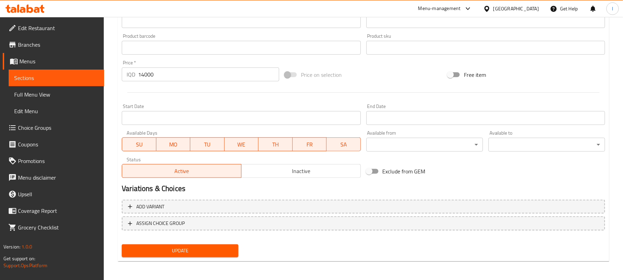
type textarea "Ribs, vegetables, tomatoes and onions"
click at [176, 248] on span "Update" at bounding box center [179, 250] width 105 height 9
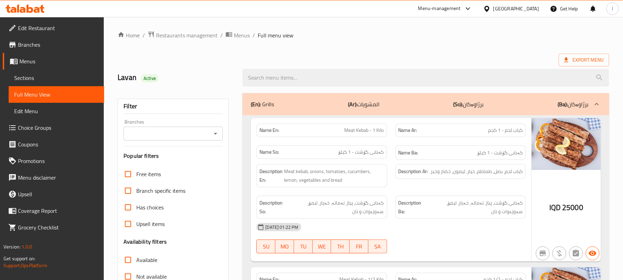
click at [215, 133] on icon "Open" at bounding box center [215, 133] width 8 height 8
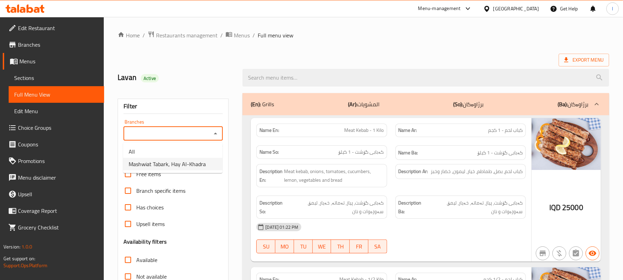
click at [194, 160] on span "Mashwiat Tabark, Hay Al-Khadra" at bounding box center [167, 164] width 77 height 8
type input "Mashwiat Tabark, Hay Al-Khadra"
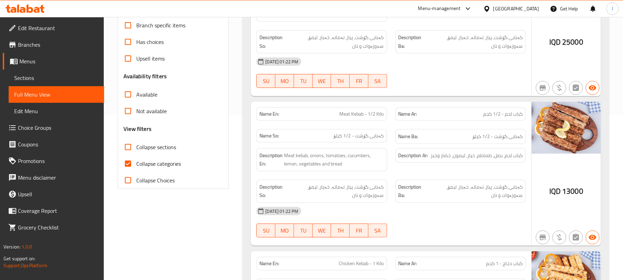
scroll to position [169, 0]
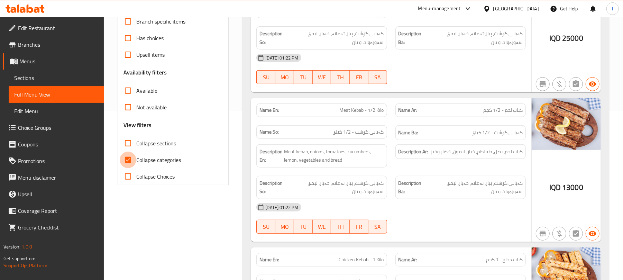
click at [132, 158] on input "Collapse categories" at bounding box center [128, 159] width 17 height 17
checkbox input "false"
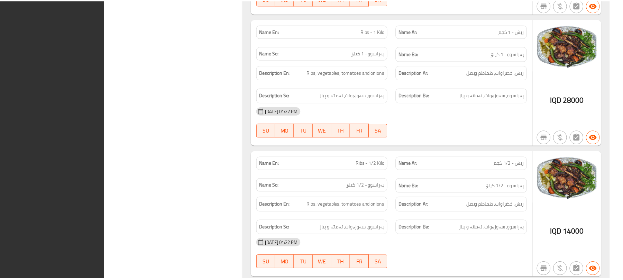
scroll to position [1506, 0]
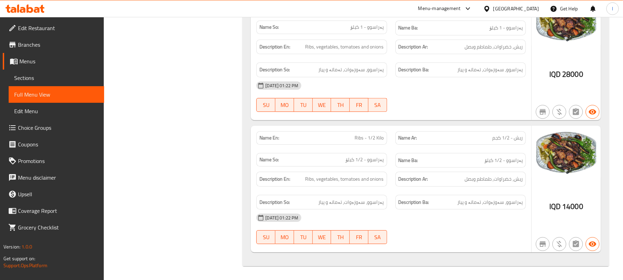
click at [31, 12] on icon at bounding box center [30, 8] width 7 height 8
